Goal: Task Accomplishment & Management: Use online tool/utility

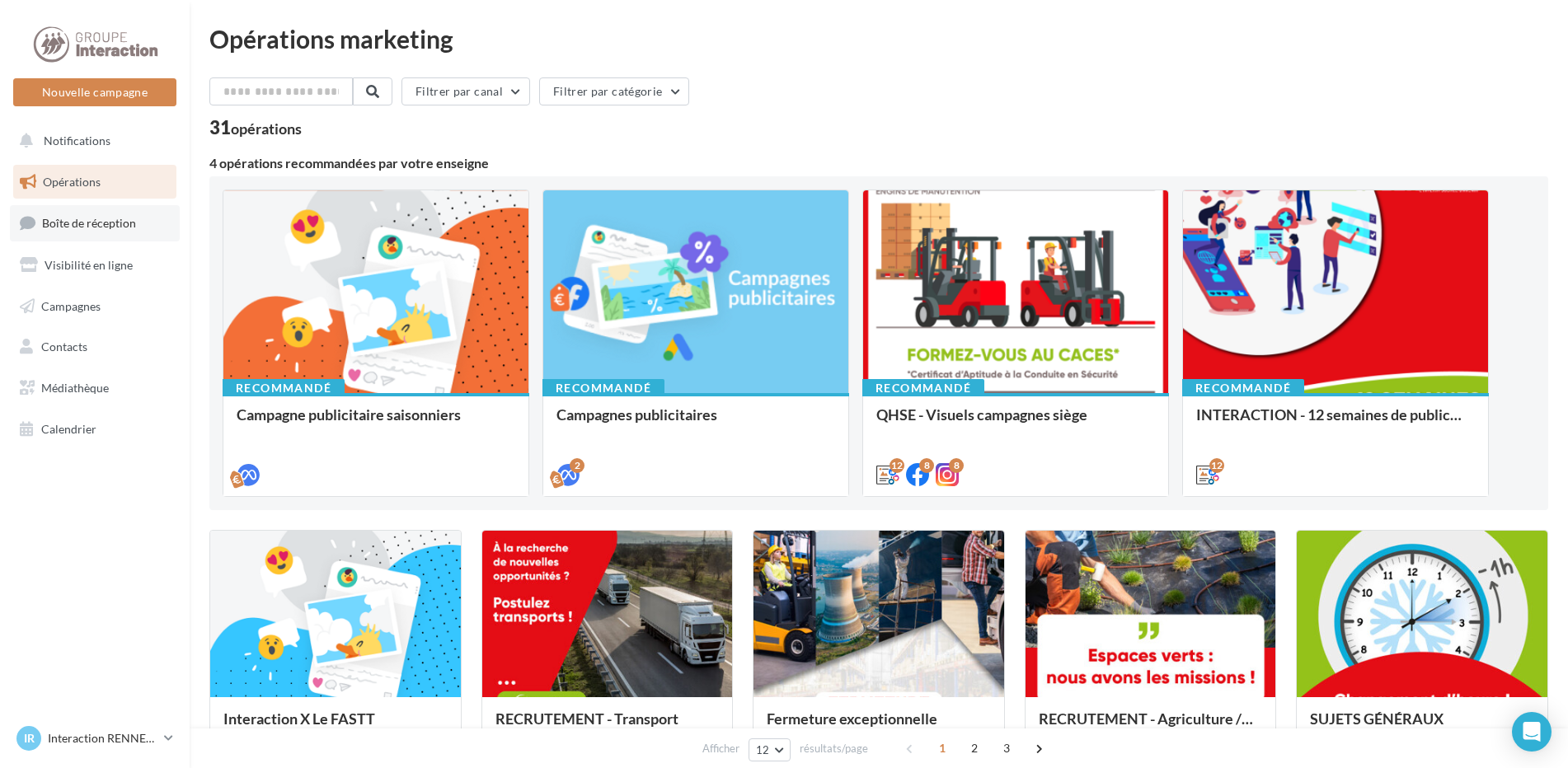
click at [107, 221] on span "Boîte de réception" at bounding box center [88, 223] width 94 height 14
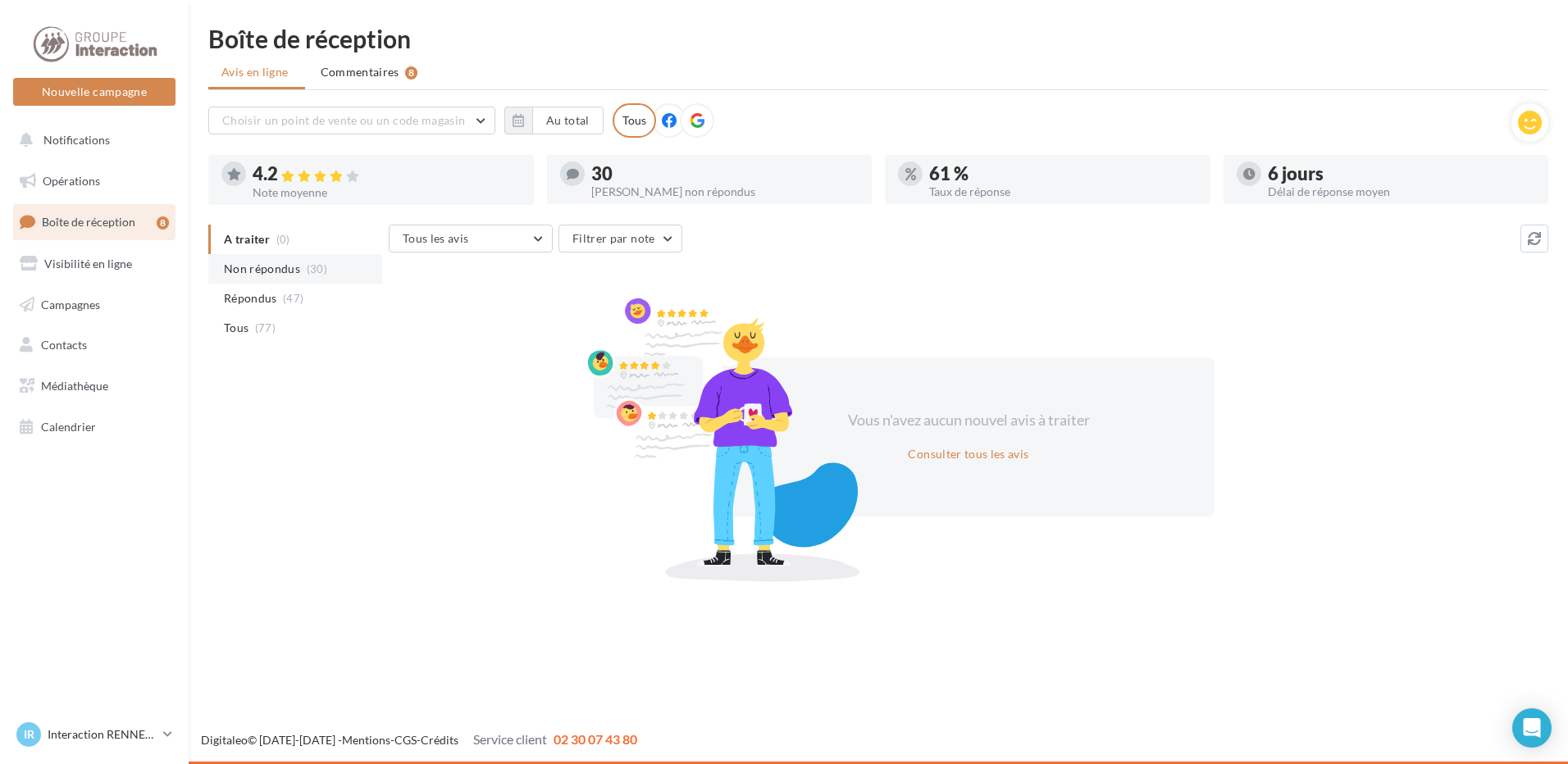
click at [267, 273] on span "Non répondus" at bounding box center [262, 269] width 76 height 16
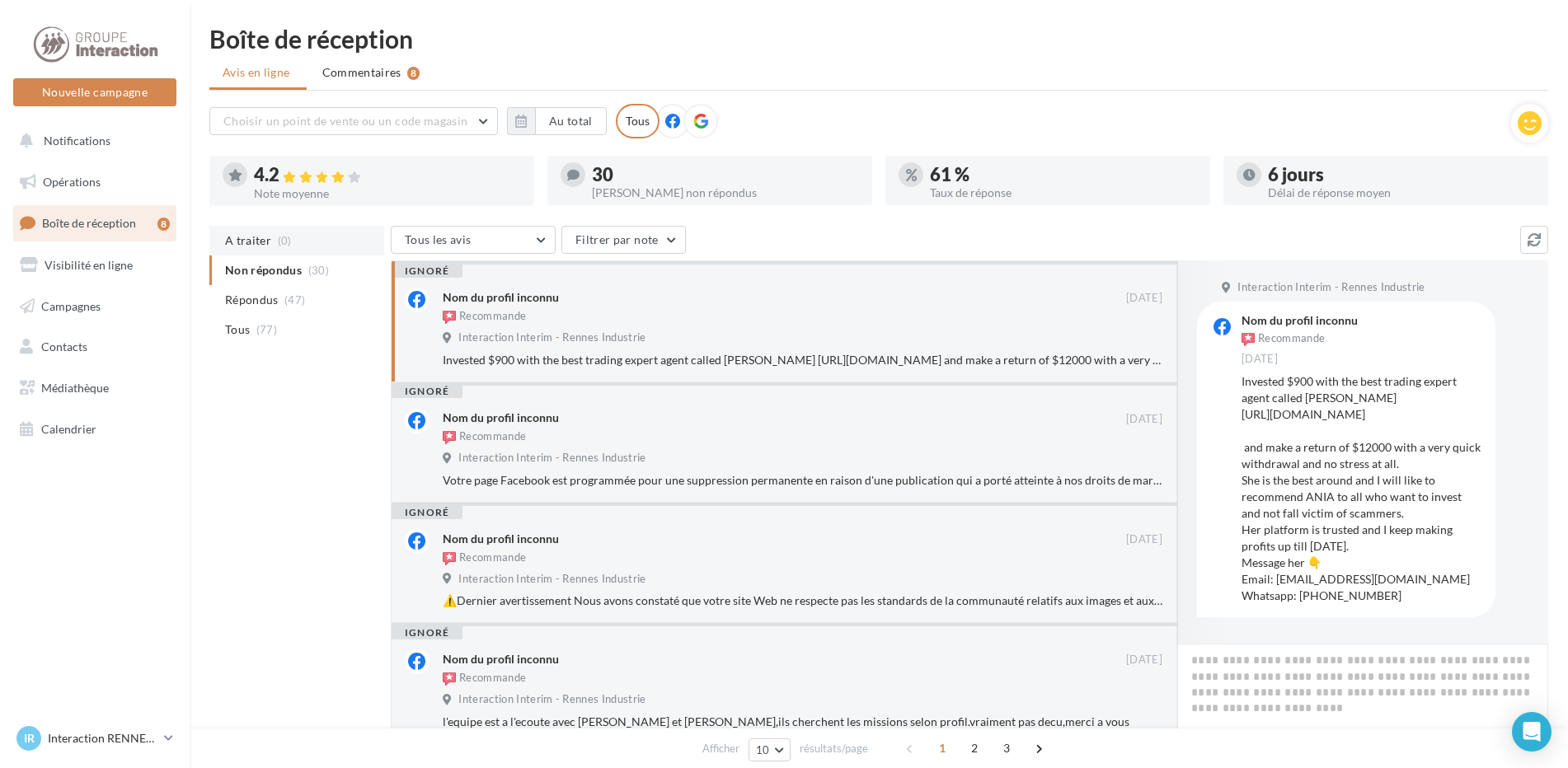
click at [257, 238] on span "A traiter" at bounding box center [248, 240] width 46 height 16
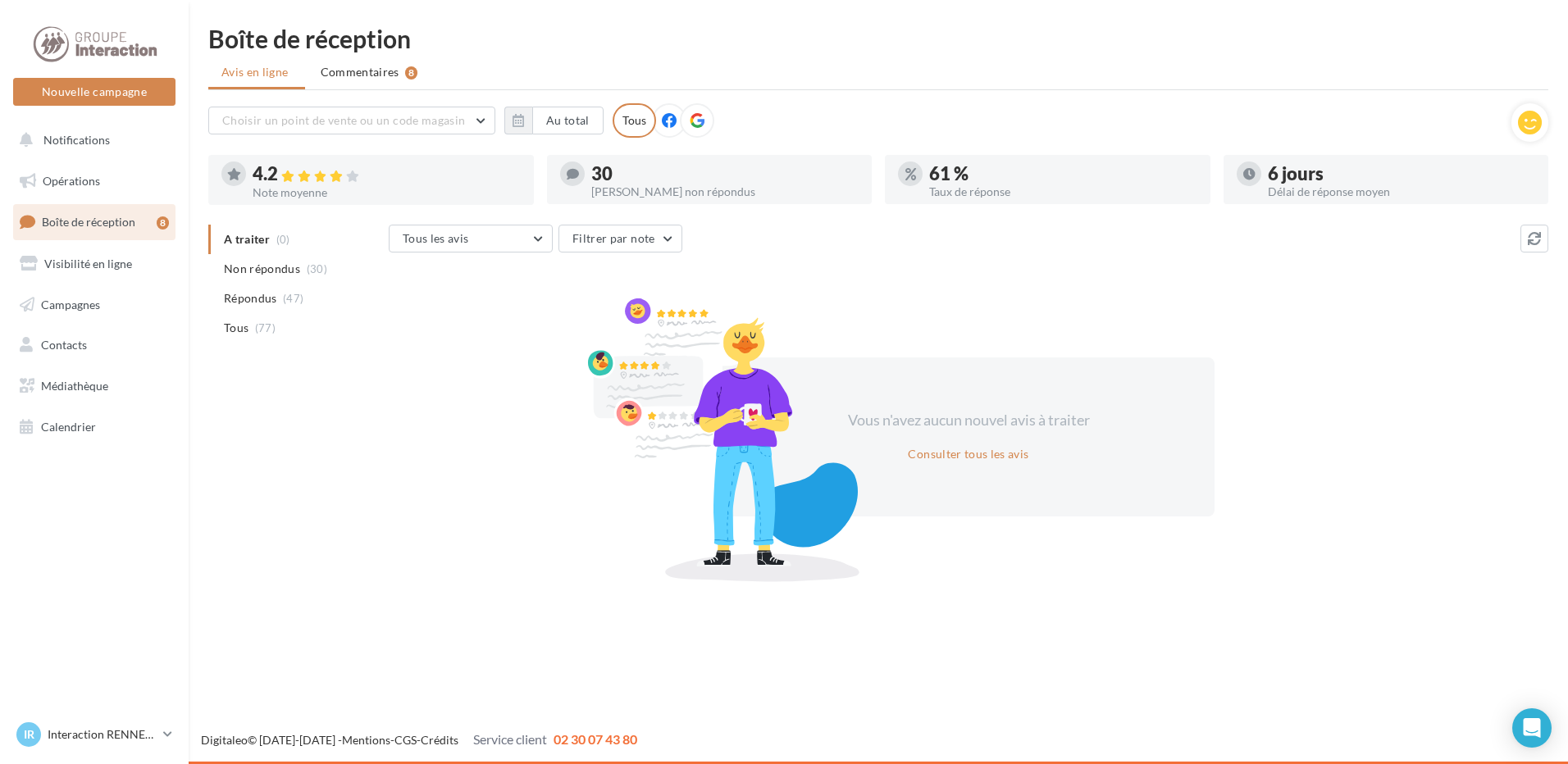
click at [162, 223] on div "8" at bounding box center [163, 223] width 12 height 13
click at [963, 451] on button "Consulter tous les avis" at bounding box center [968, 454] width 133 height 20
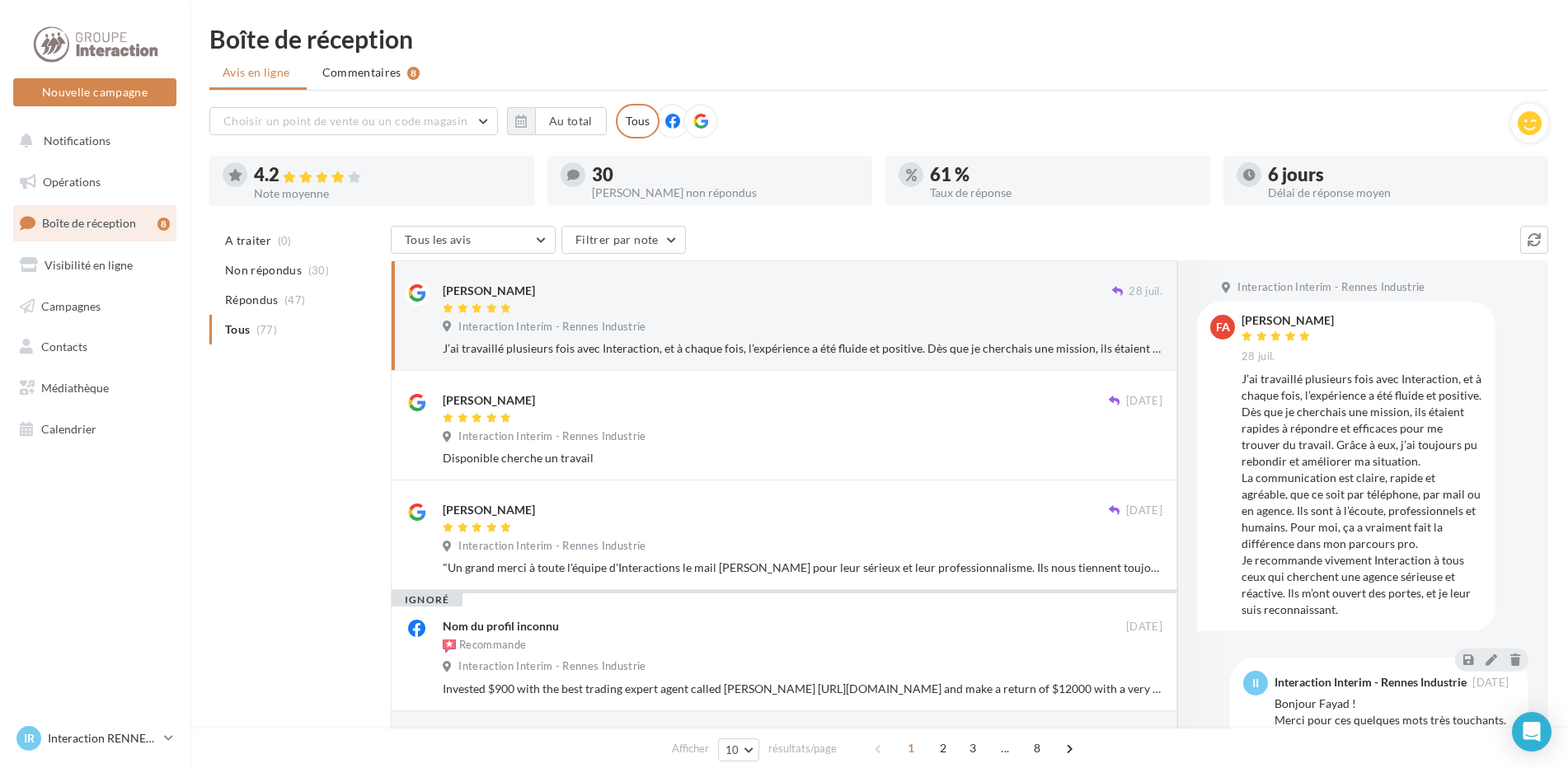
click at [153, 229] on link "Boîte de réception 8" at bounding box center [95, 223] width 170 height 36
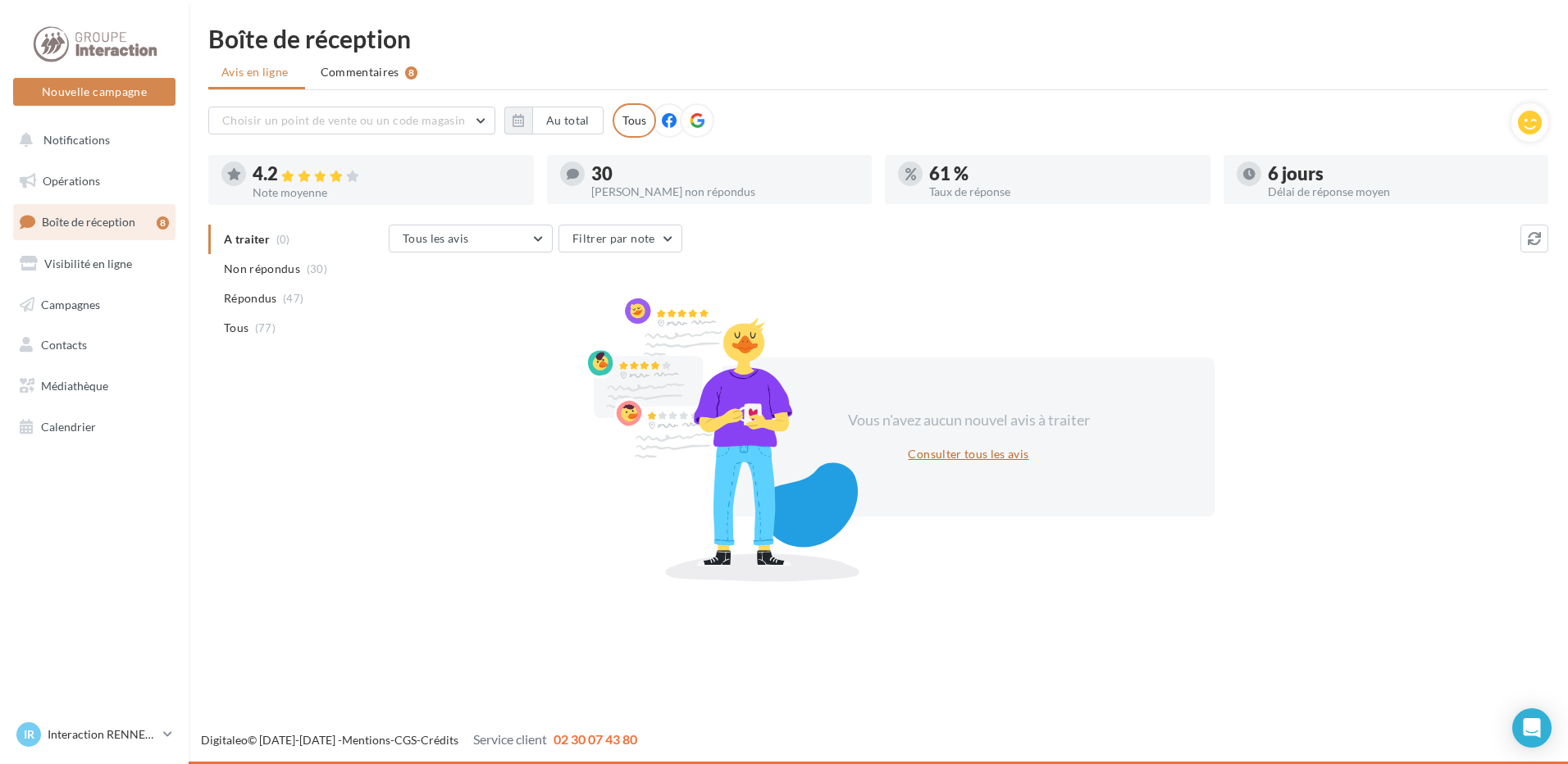
click at [969, 454] on button "Consulter tous les avis" at bounding box center [968, 454] width 133 height 20
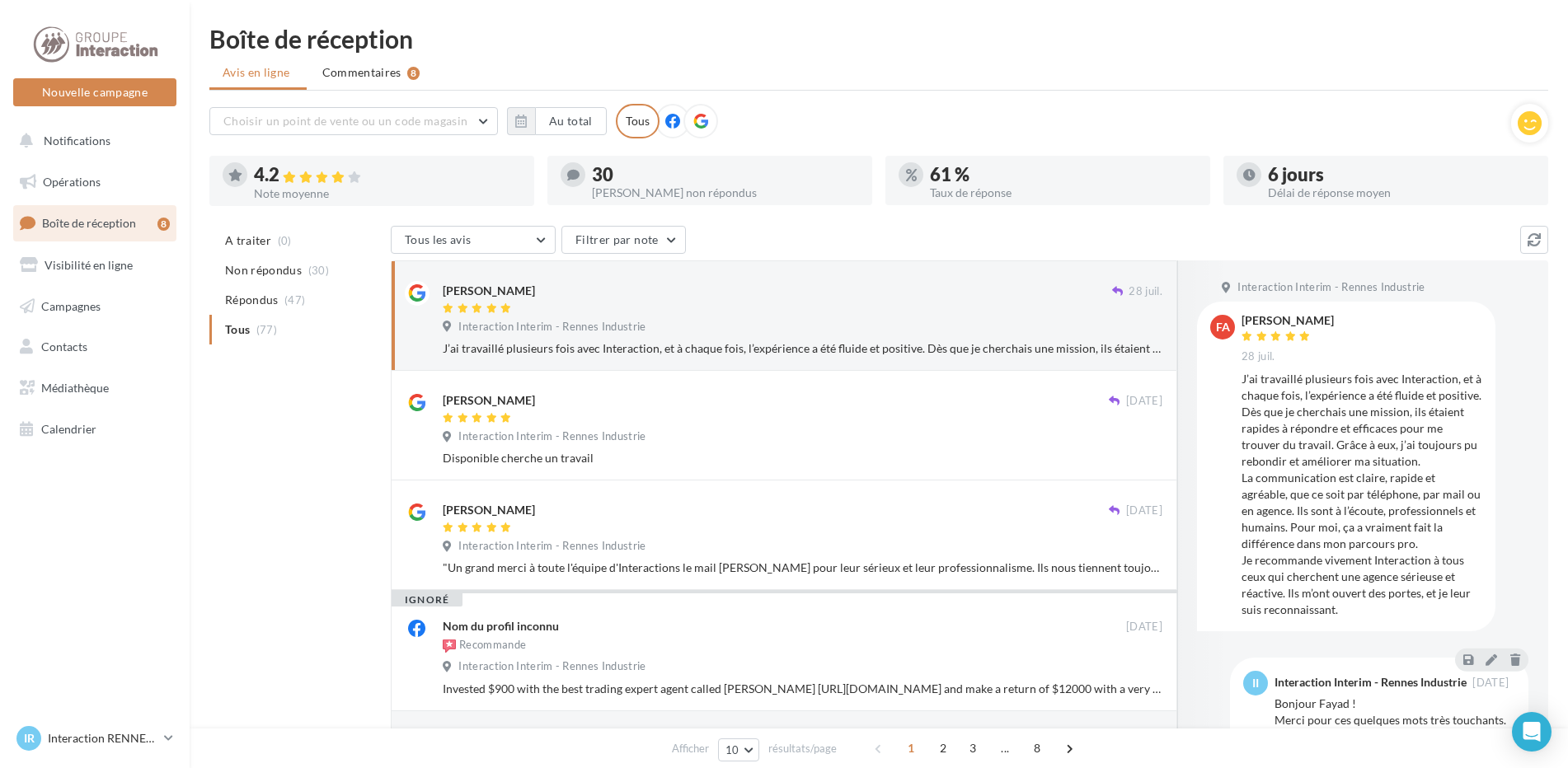
click at [750, 193] on div at bounding box center [710, 198] width 325 height 13
click at [1106, 188] on div "Taux de réponse" at bounding box center [1063, 193] width 267 height 12
click at [85, 306] on span "Campagnes" at bounding box center [71, 305] width 59 height 14
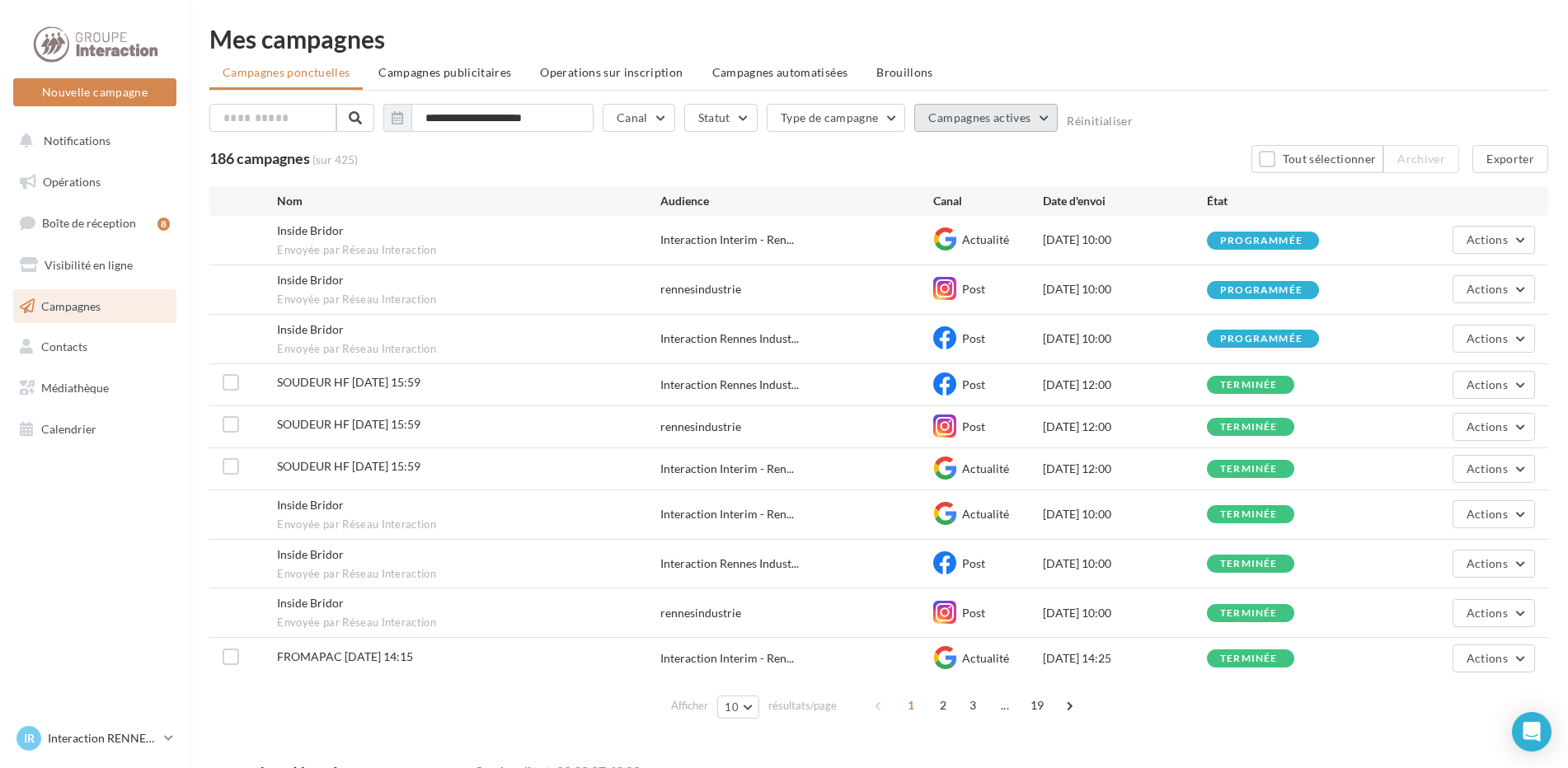
click at [1009, 122] on span "Campagnes actives" at bounding box center [980, 118] width 102 height 14
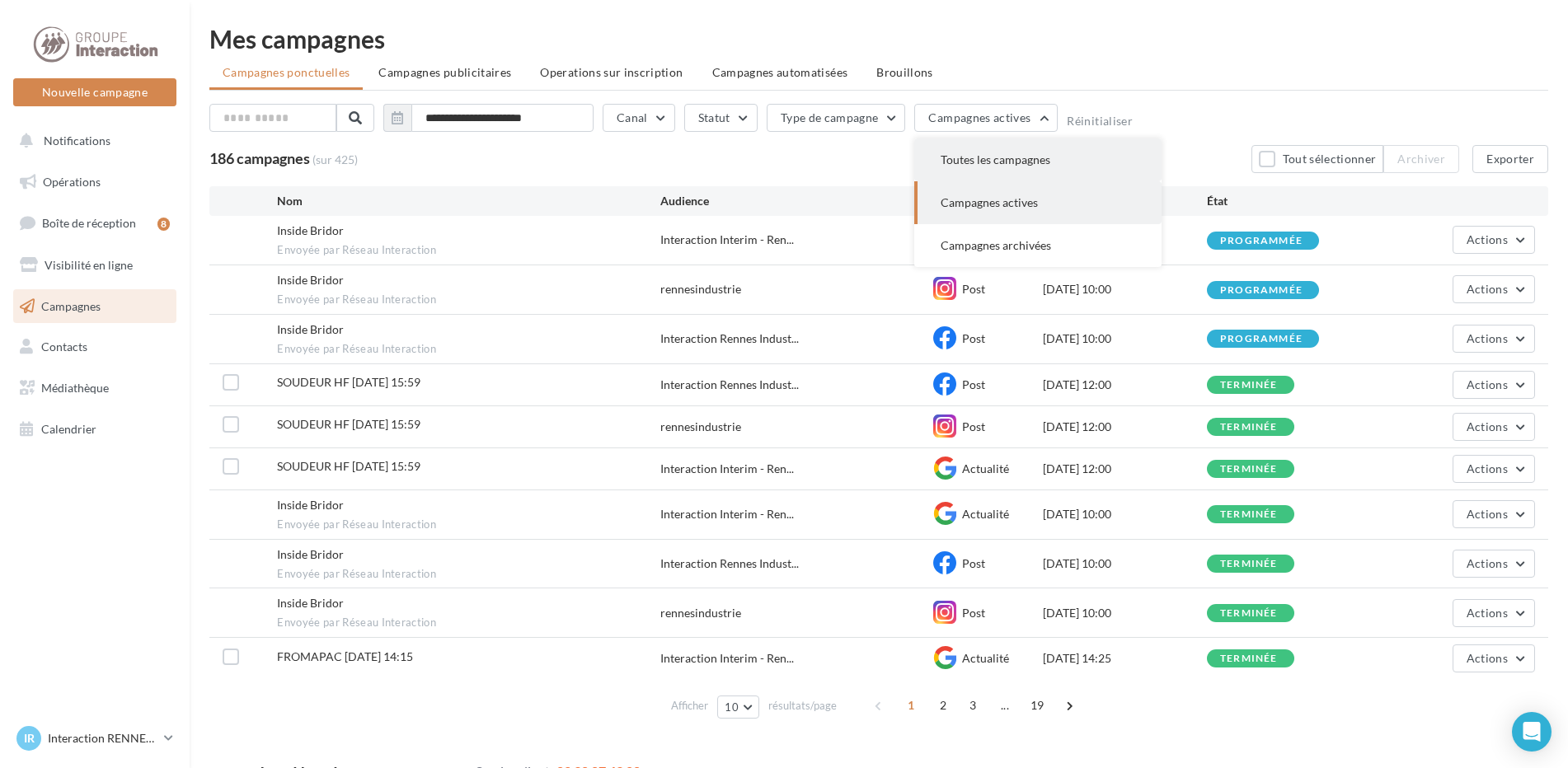
click at [1004, 167] on button "Toutes les campagnes" at bounding box center [1038, 160] width 247 height 43
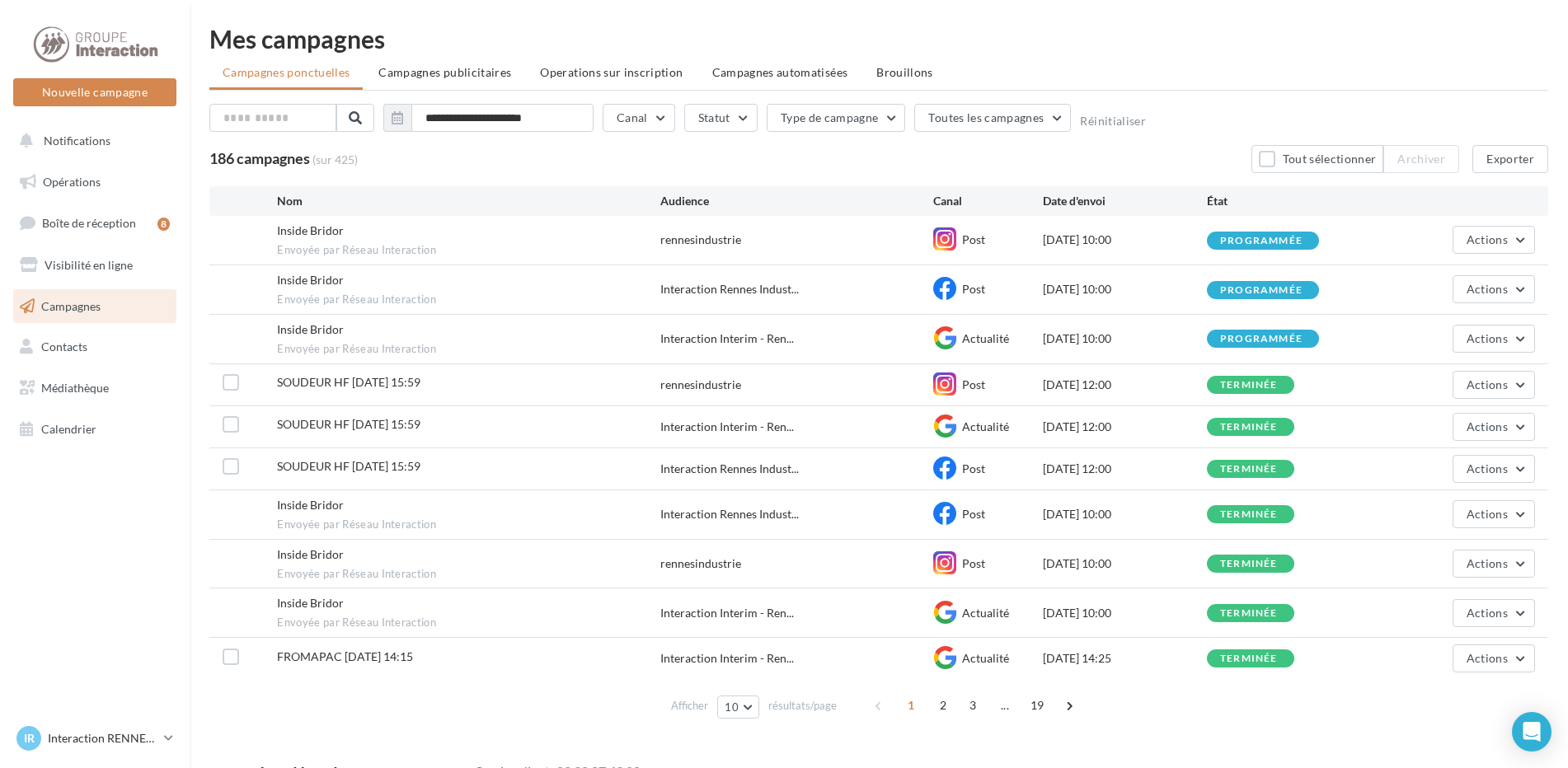
scroll to position [28, 0]
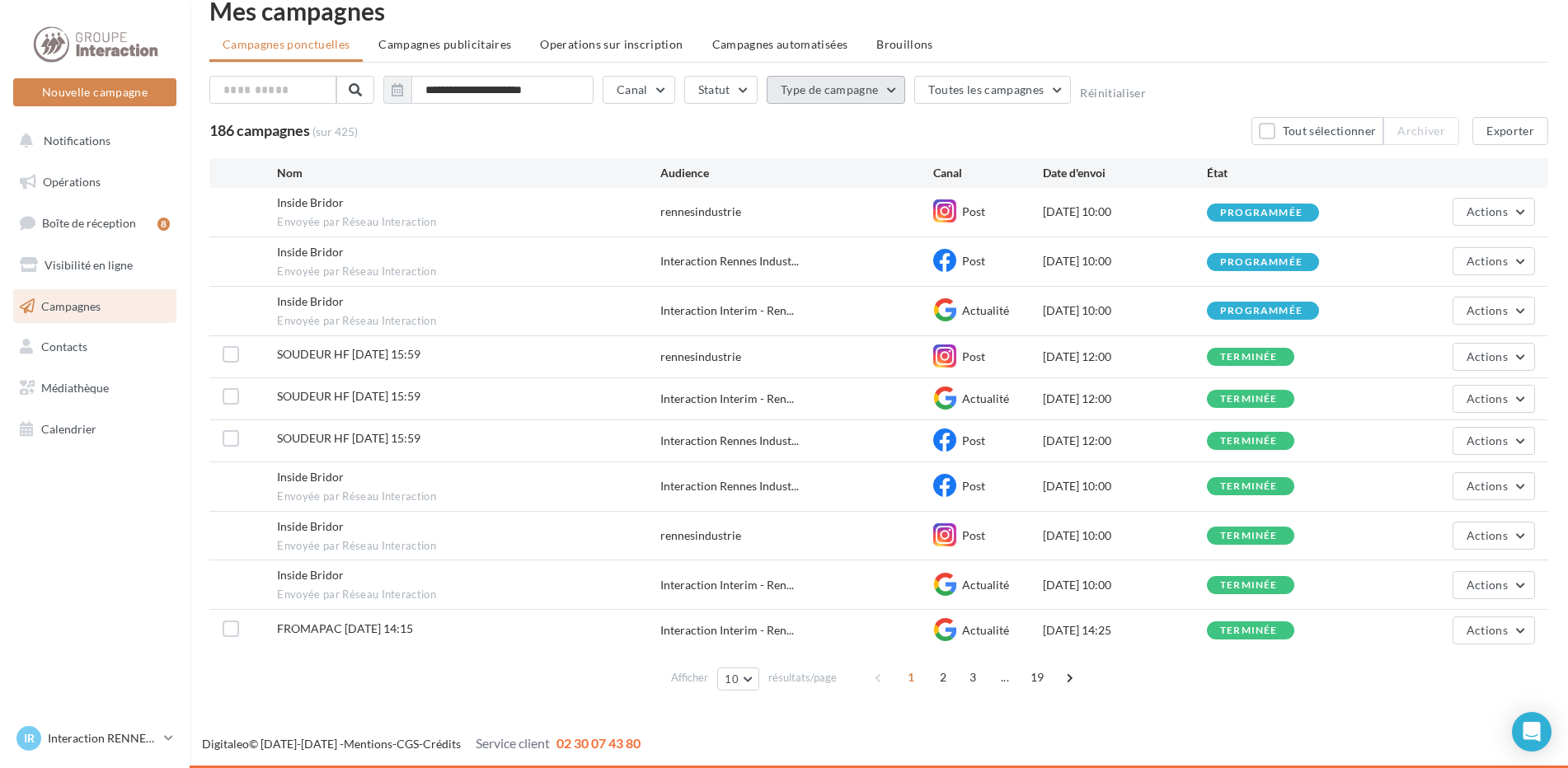
click at [801, 96] on button "Type de campagne" at bounding box center [837, 89] width 139 height 28
click at [888, 242] on div "Campagnes commandées" at bounding box center [856, 235] width 153 height 21
click at [896, 231] on div "Campagnes commandées" at bounding box center [868, 233] width 129 height 16
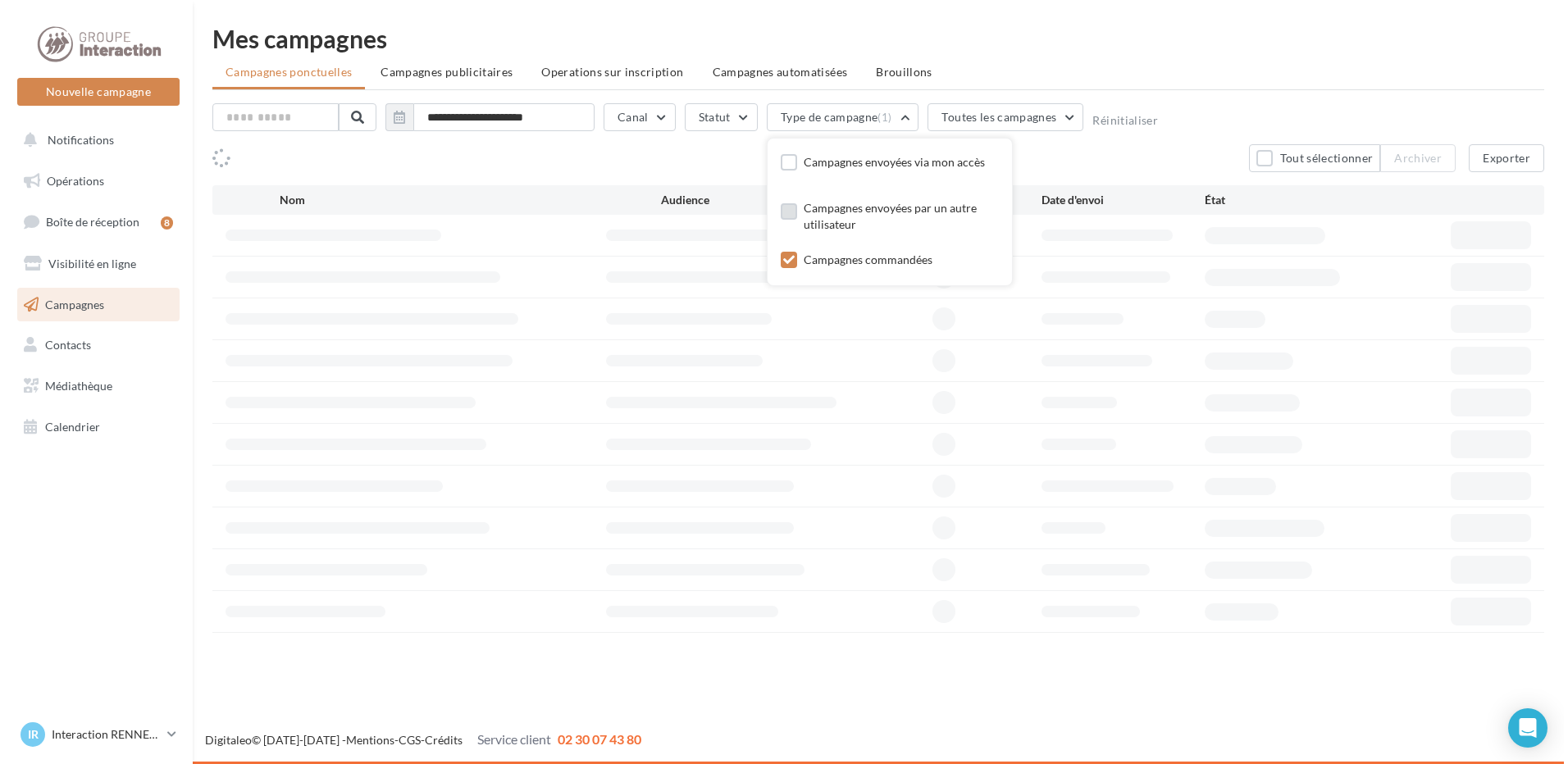
scroll to position [0, 0]
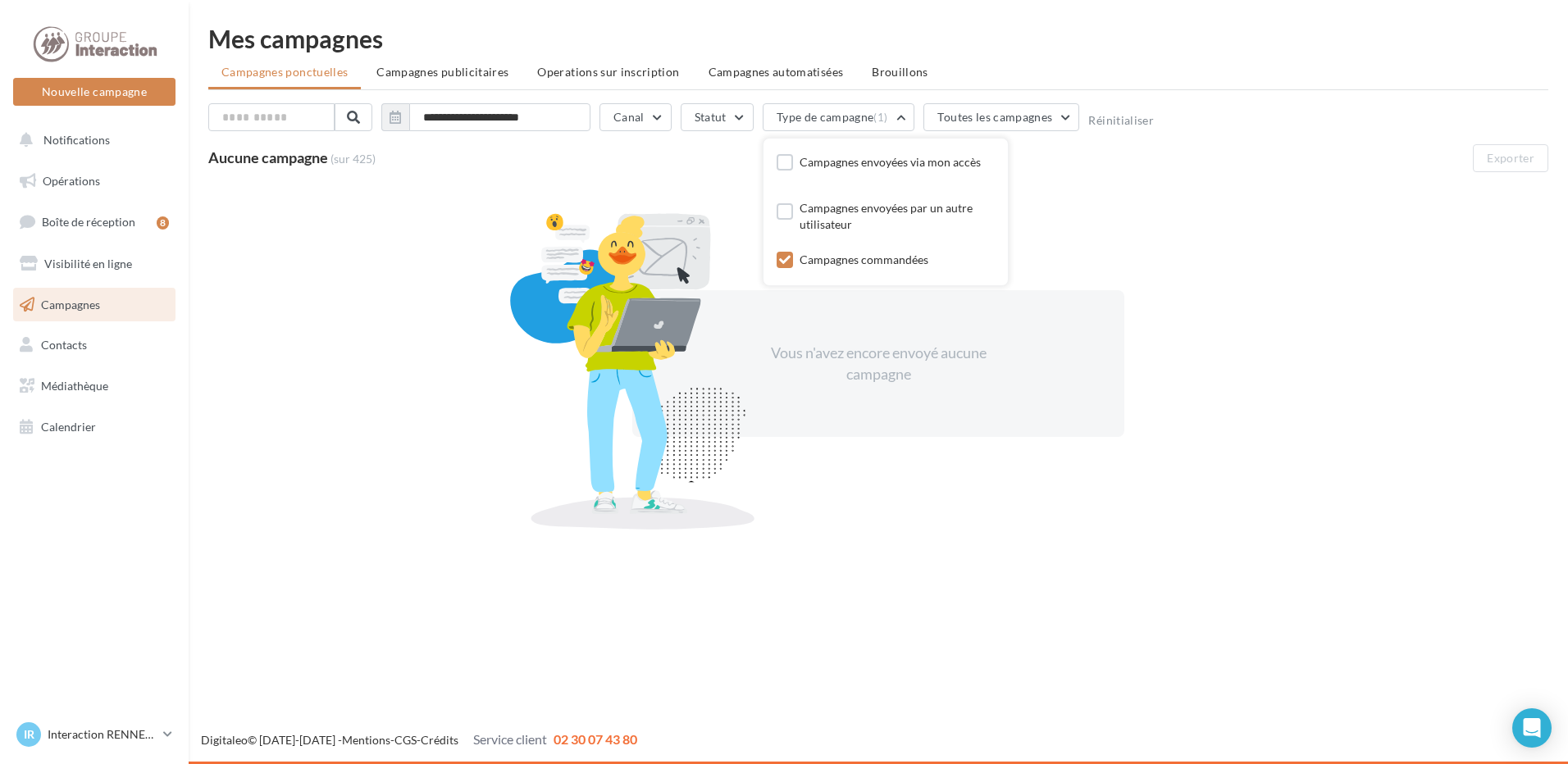
click at [776, 261] on label at bounding box center [784, 259] width 16 height 16
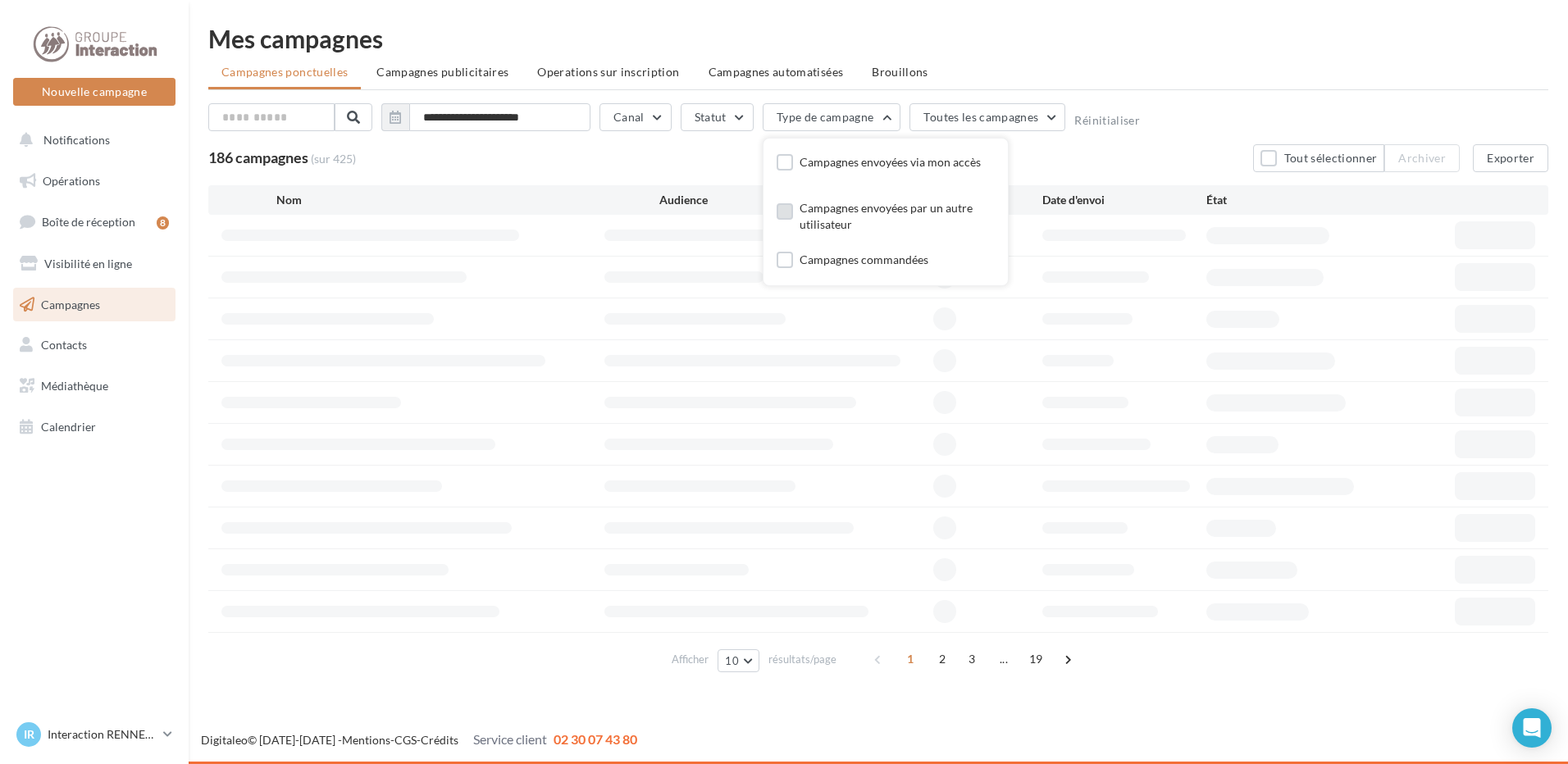
click at [784, 210] on label at bounding box center [784, 211] width 16 height 16
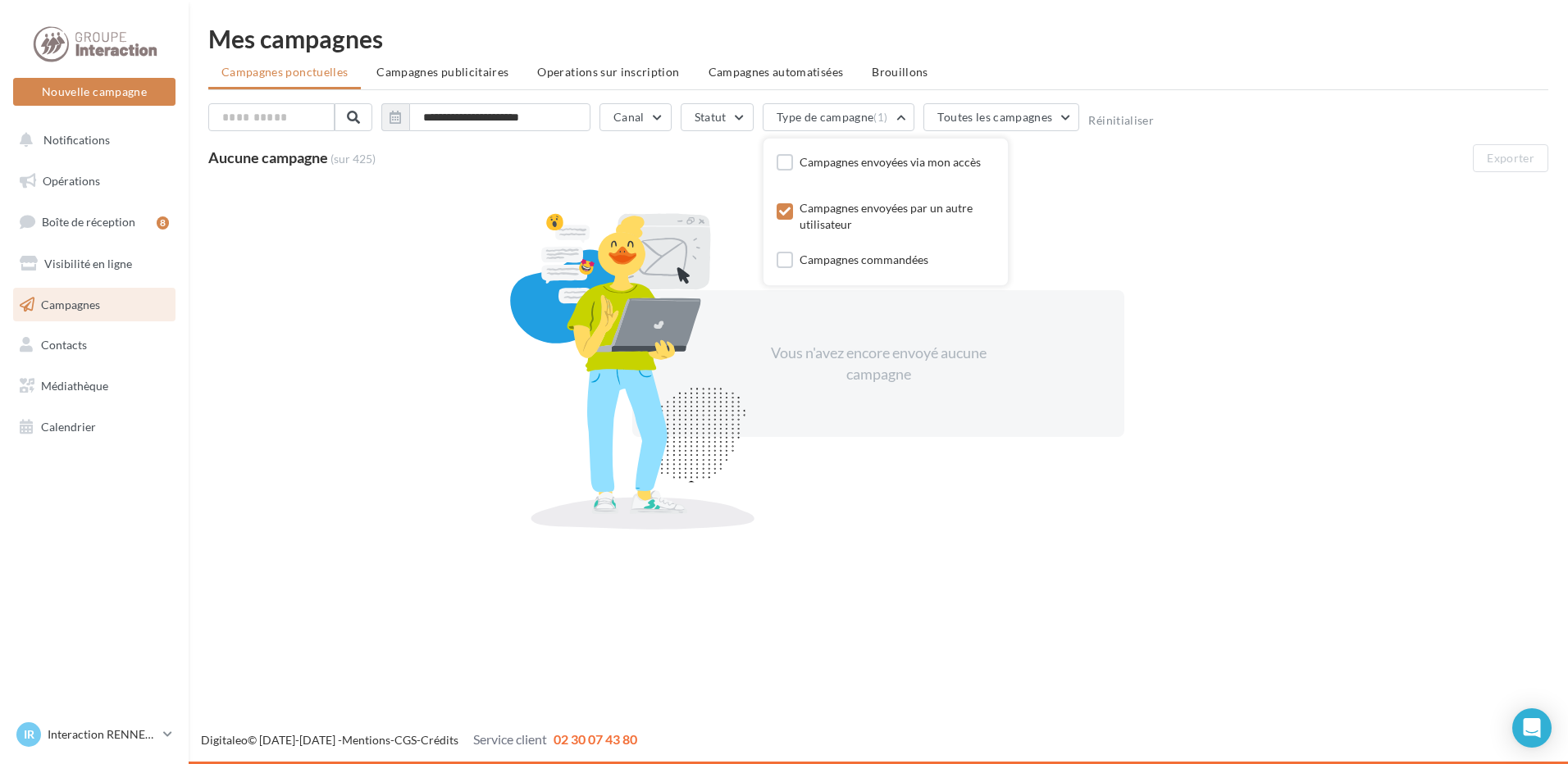
click at [784, 210] on icon at bounding box center [784, 211] width 12 height 12
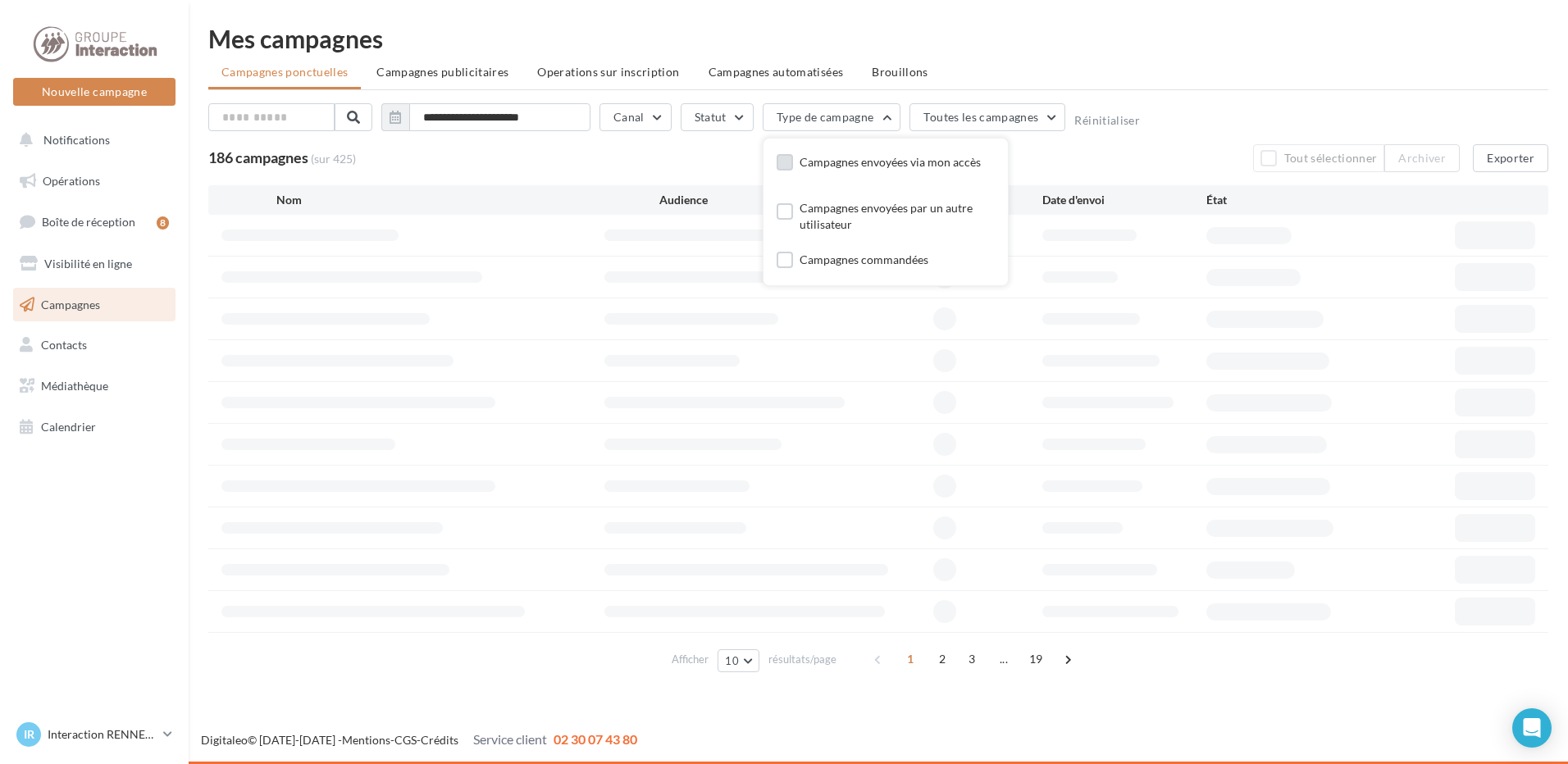
click at [781, 165] on label at bounding box center [784, 163] width 16 height 16
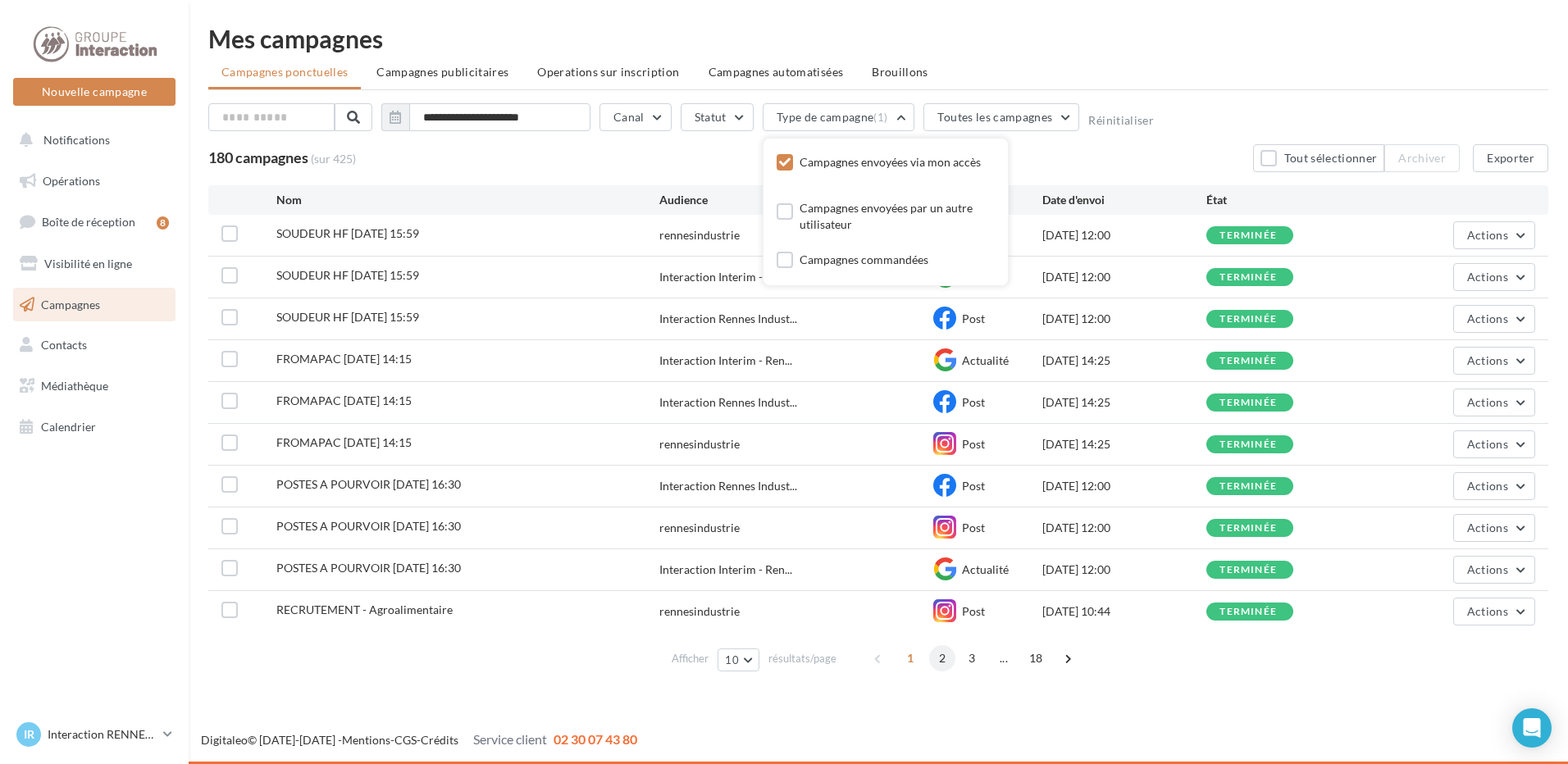
click at [941, 660] on span "2" at bounding box center [943, 659] width 27 height 27
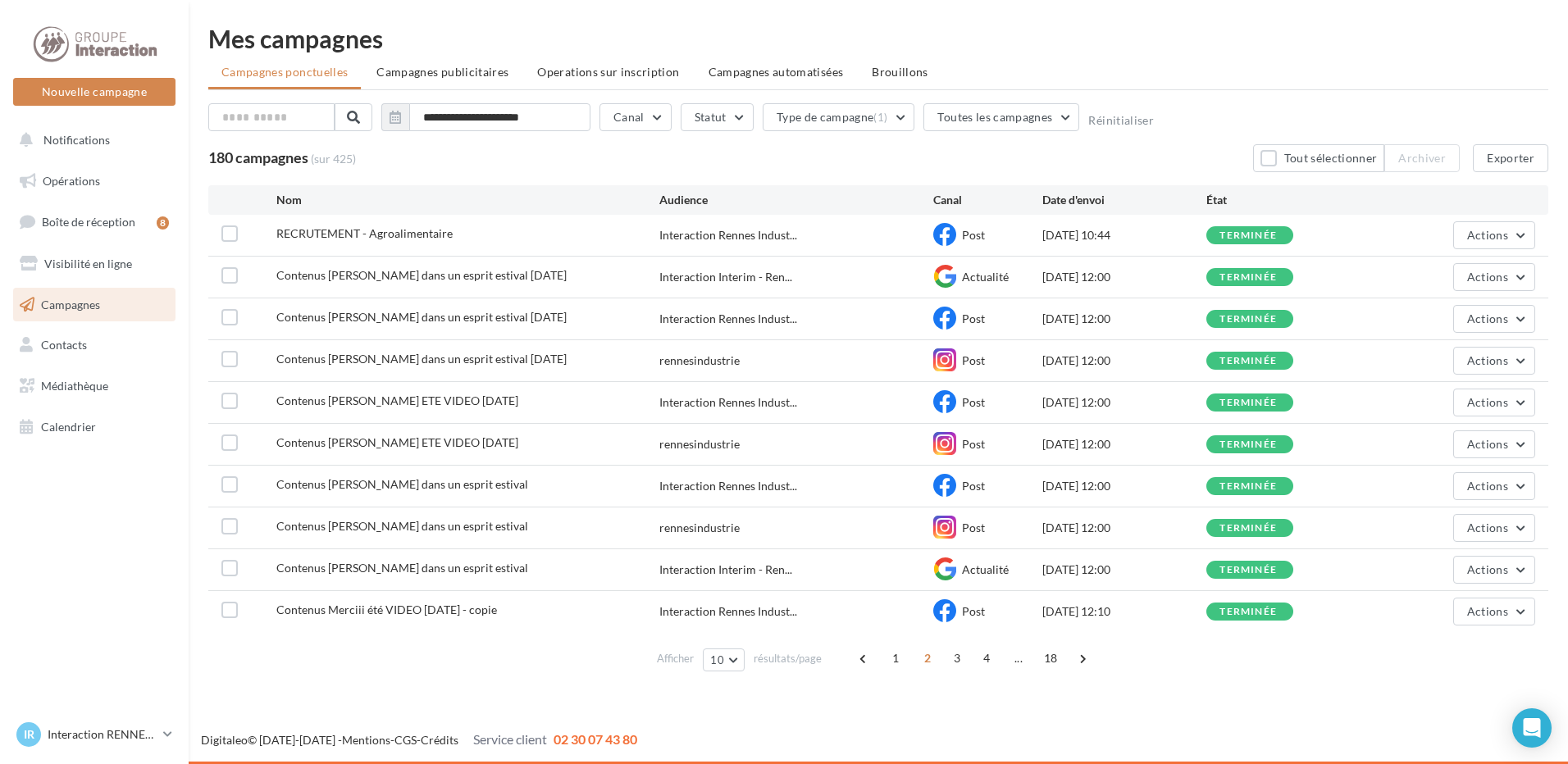
click at [291, 673] on div "Afficher 10 10 25 50 100 résultats/page 1 2 3 4 ... 18" at bounding box center [879, 658] width 1341 height 39
